Goal: Task Accomplishment & Management: Manage account settings

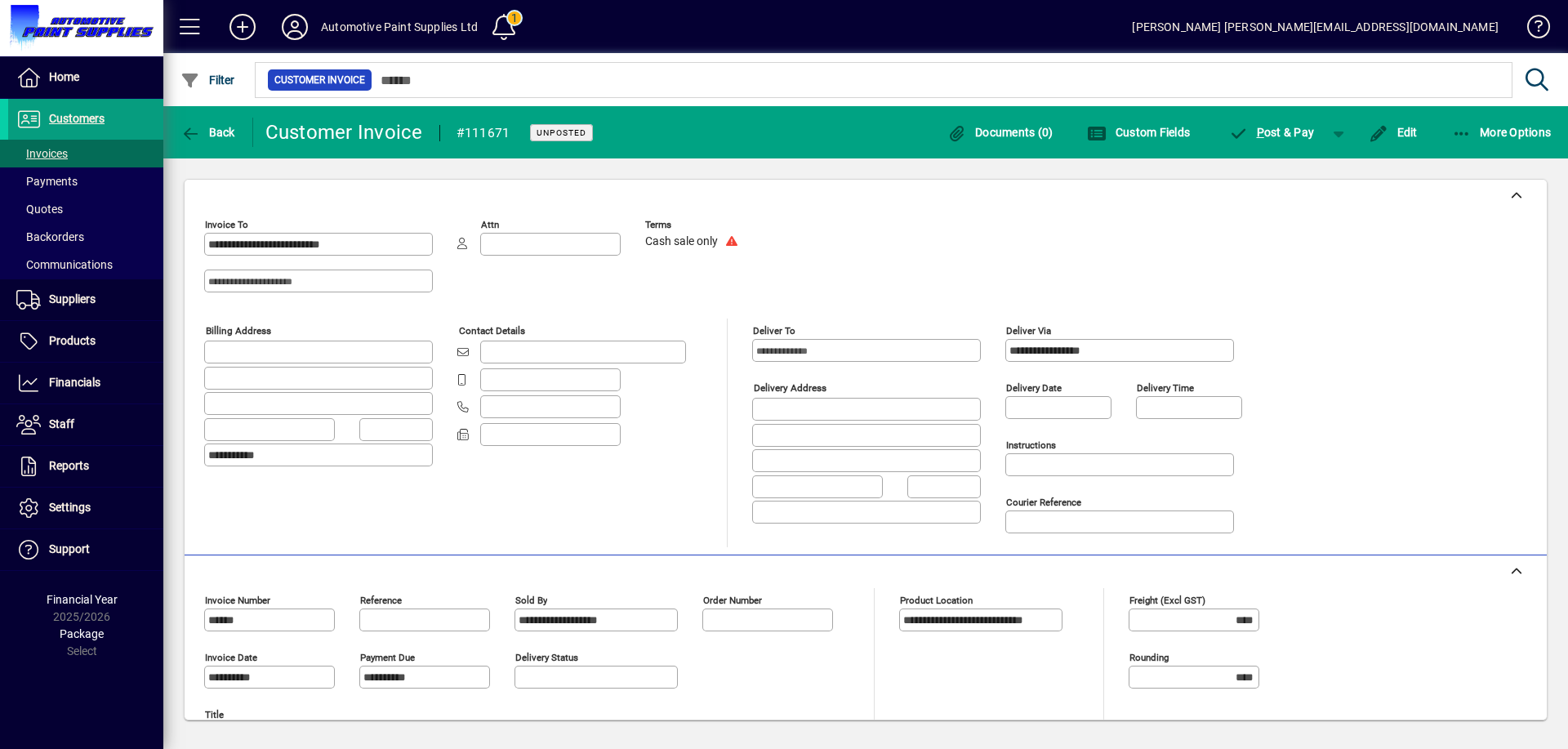
scroll to position [322, 0]
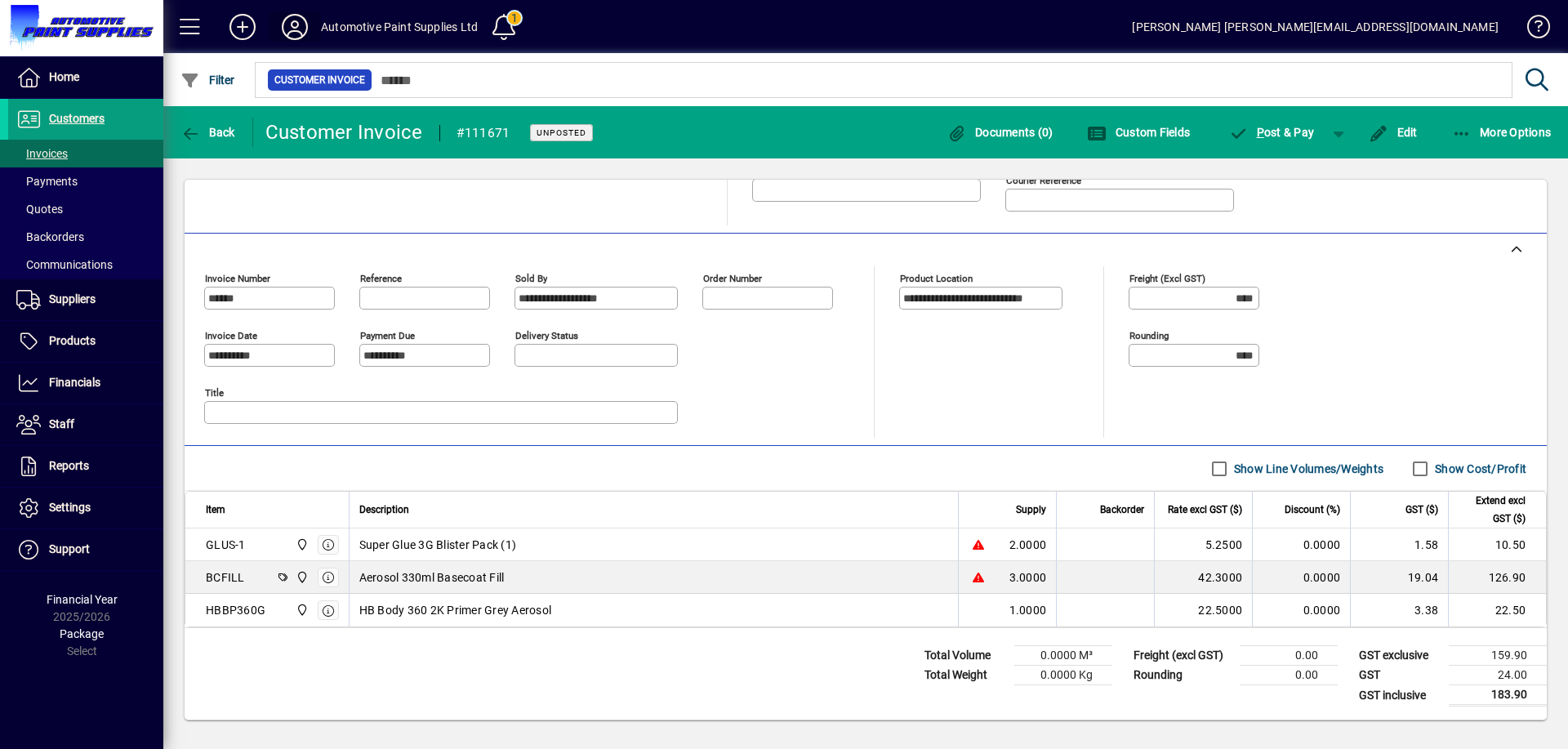
click at [289, 22] on icon at bounding box center [295, 27] width 33 height 26
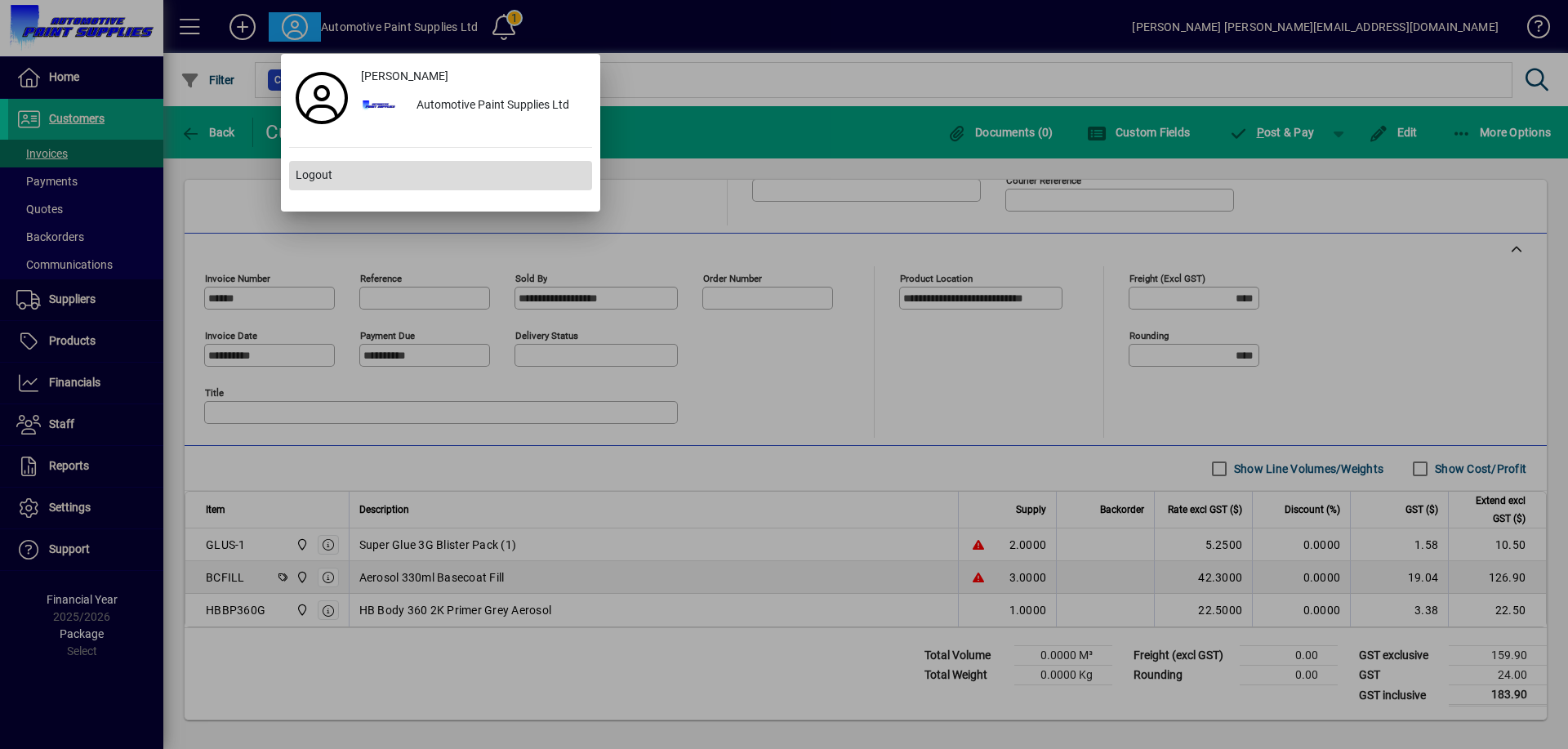
click at [315, 188] on span at bounding box center [440, 175] width 303 height 39
